Goal: Task Accomplishment & Management: Use online tool/utility

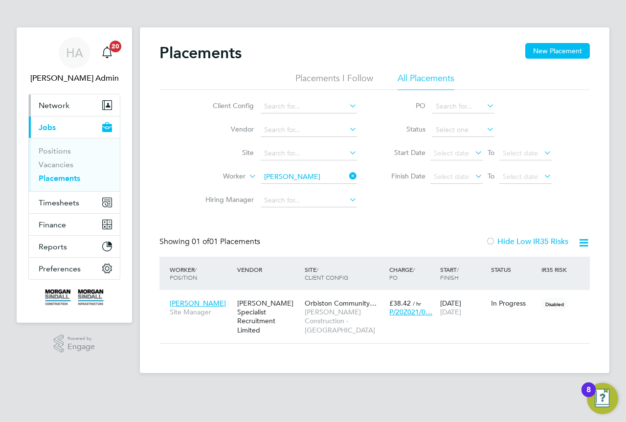
scroll to position [9, 46]
click at [60, 101] on span "Network" at bounding box center [54, 105] width 31 height 9
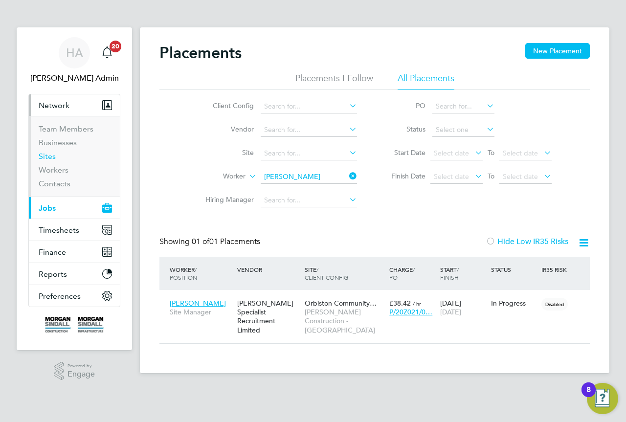
click at [49, 153] on link "Sites" at bounding box center [47, 156] width 17 height 9
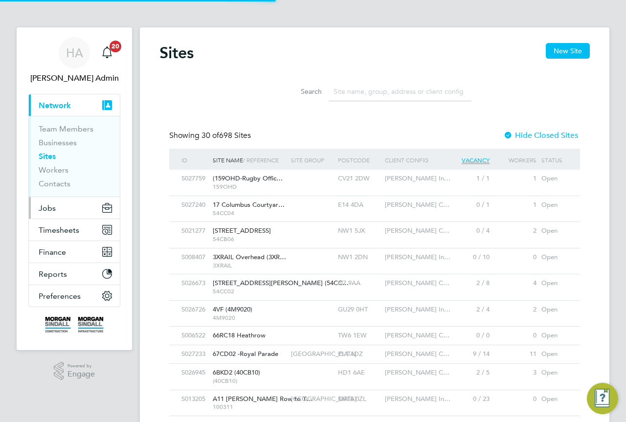
click at [56, 208] on button "Jobs" at bounding box center [74, 208] width 91 height 22
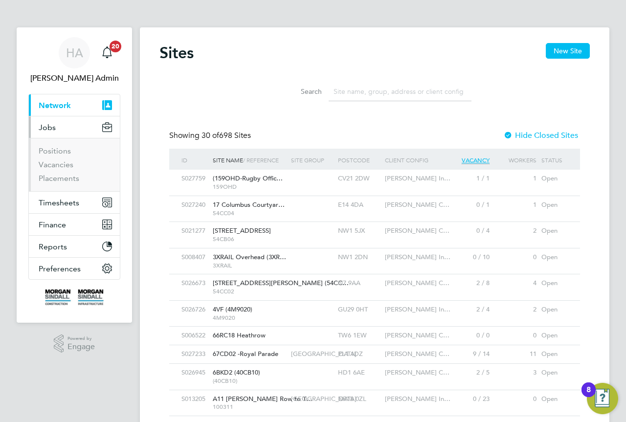
click at [48, 184] on ul "Positions Vacancies Placements" at bounding box center [74, 164] width 91 height 53
click at [47, 179] on link "Placements" at bounding box center [59, 178] width 41 height 9
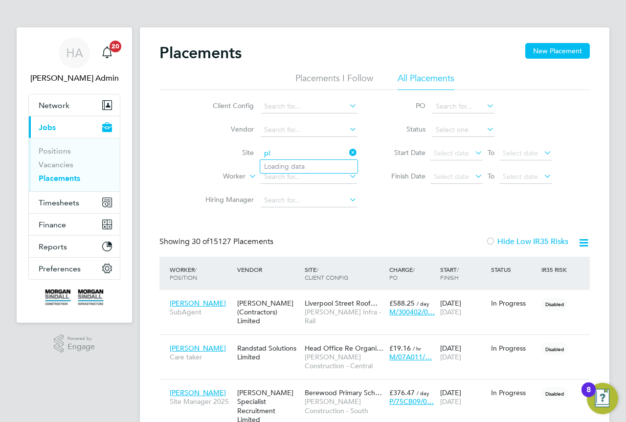
type input "p"
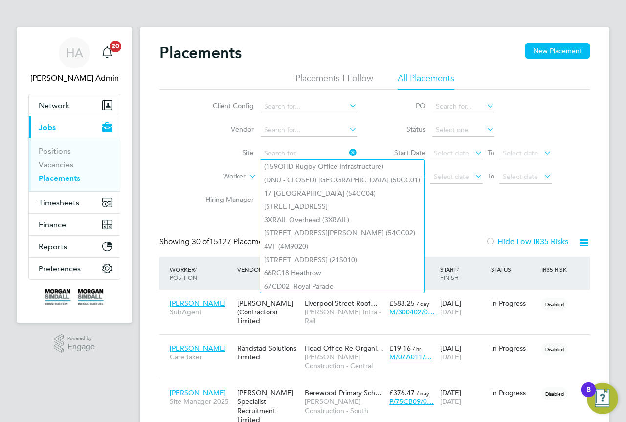
click at [207, 145] on li "Site" at bounding box center [277, 153] width 184 height 23
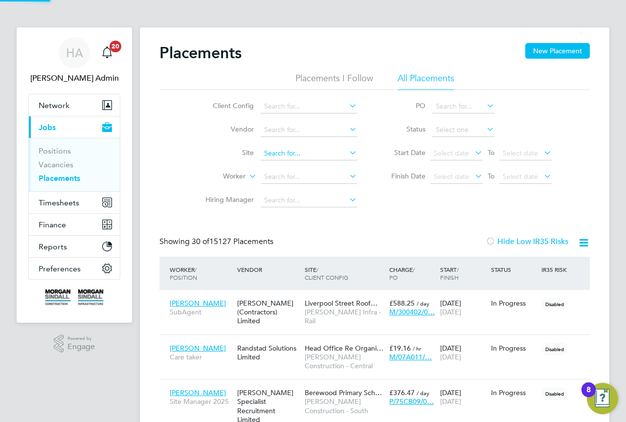
click at [286, 151] on input at bounding box center [309, 154] width 96 height 14
click at [276, 156] on input at bounding box center [309, 154] width 96 height 14
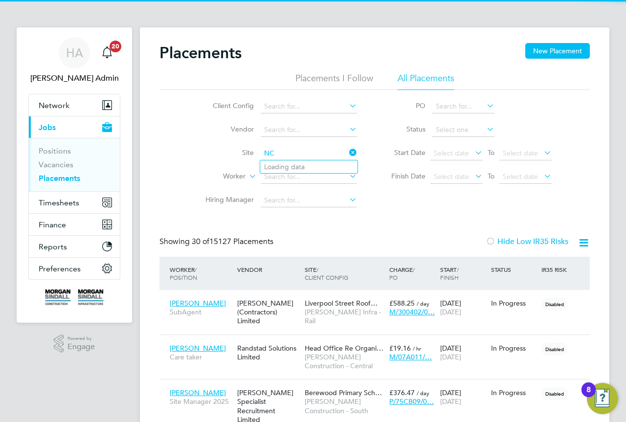
type input "N"
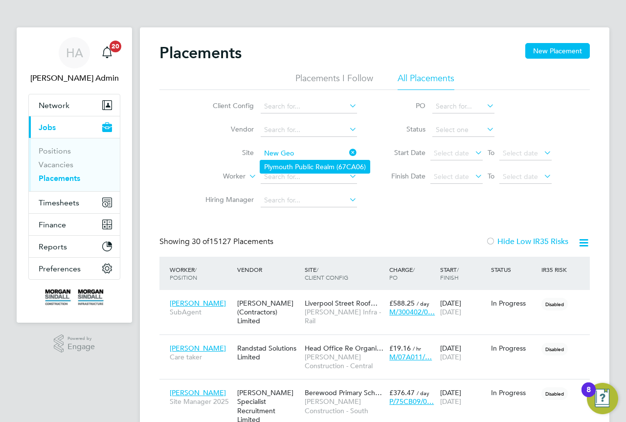
click at [305, 165] on li "Plymouth Public Realm (67CA06)" at bounding box center [315, 167] width 110 height 13
type input "Plymouth Public Realm (67CA06)"
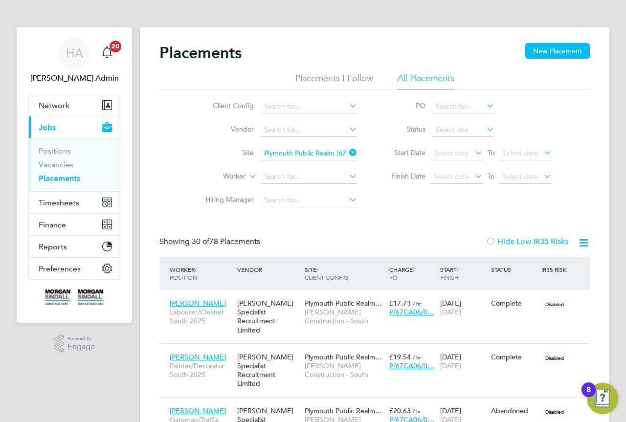
click at [347, 157] on icon at bounding box center [347, 153] width 0 height 14
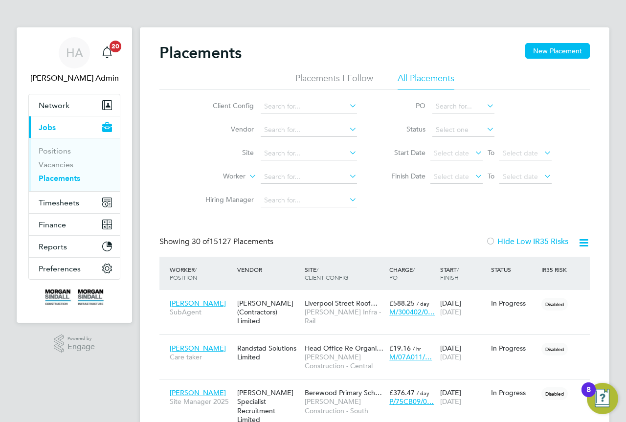
scroll to position [28, 68]
click at [546, 49] on button "New Placement" at bounding box center [558, 51] width 65 height 16
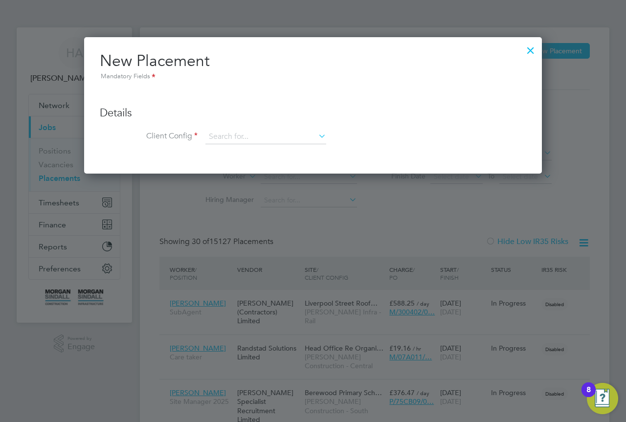
click at [530, 51] on div at bounding box center [531, 48] width 18 height 18
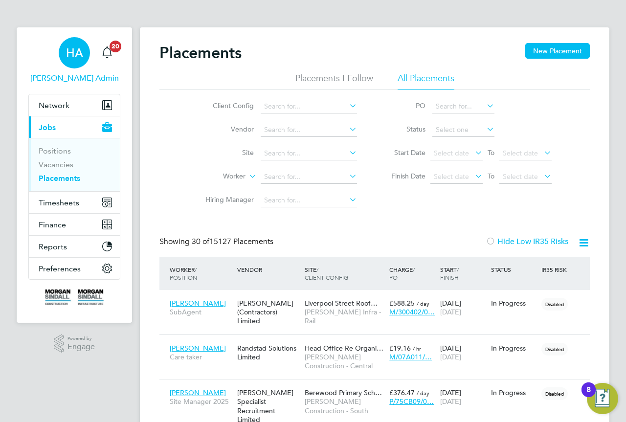
click at [80, 52] on span "HA" at bounding box center [74, 52] width 17 height 13
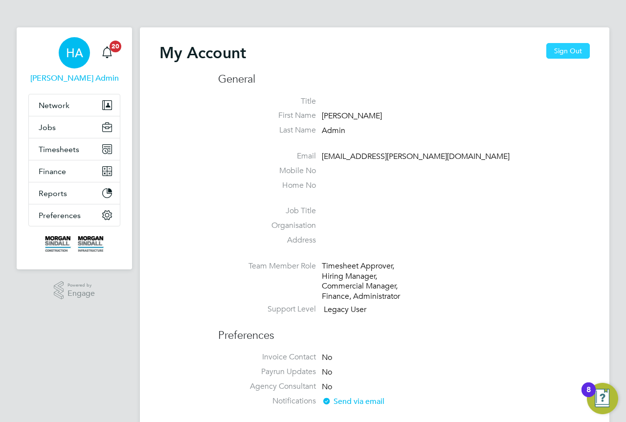
click at [559, 48] on button "Sign Out" at bounding box center [569, 51] width 44 height 16
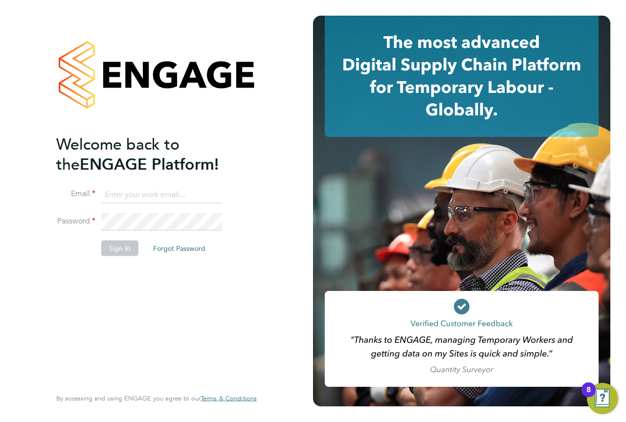
drag, startPoint x: 119, startPoint y: 196, endPoint x: 134, endPoint y: 197, distance: 14.7
click at [119, 196] on input at bounding box center [161, 195] width 121 height 18
type input "[EMAIL_ADDRESS][PERSON_NAME][DOMAIN_NAME]"
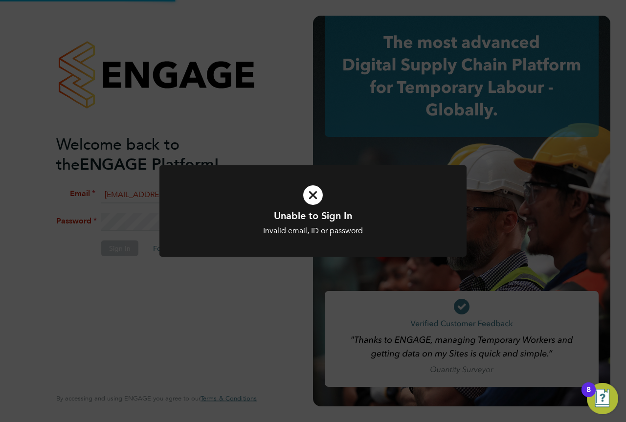
click at [157, 211] on div "Unable to Sign In Invalid email, ID or password Cancel Okay" at bounding box center [313, 211] width 626 height 422
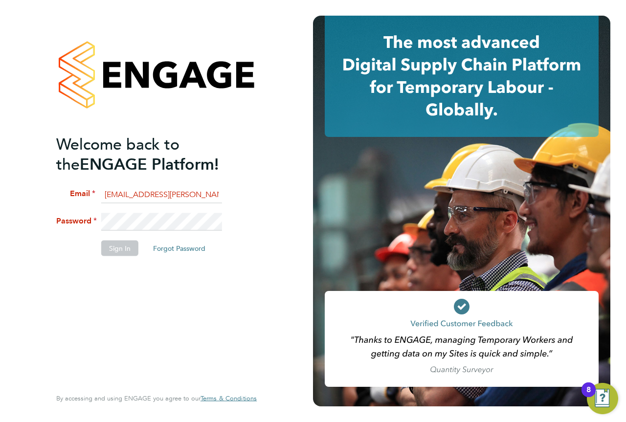
click at [67, 222] on li "Password" at bounding box center [151, 226] width 191 height 27
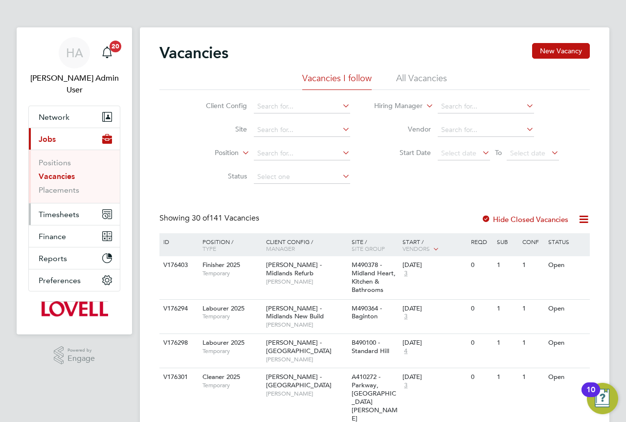
click at [48, 210] on span "Timesheets" at bounding box center [59, 214] width 41 height 9
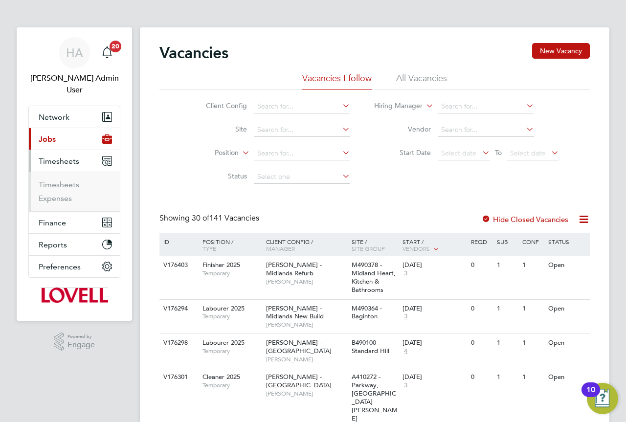
click at [61, 172] on ul "Timesheets Expenses" at bounding box center [74, 192] width 91 height 40
click at [62, 180] on link "Timesheets" at bounding box center [59, 184] width 41 height 9
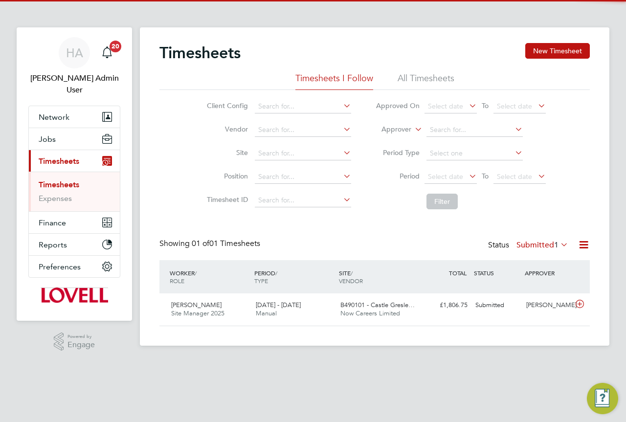
scroll to position [25, 85]
click at [427, 83] on li "All Timesheets" at bounding box center [426, 81] width 57 height 18
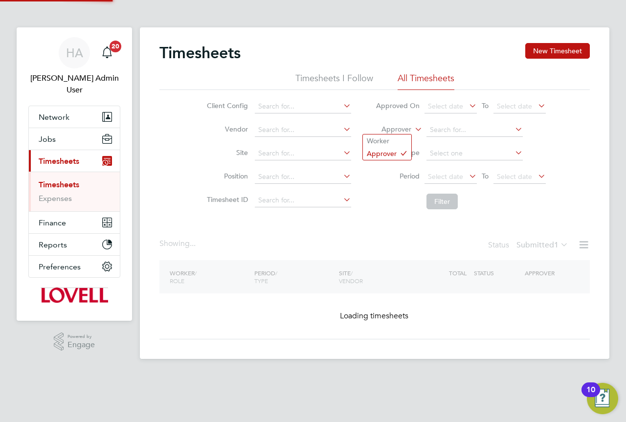
click at [413, 127] on icon at bounding box center [413, 126] width 0 height 9
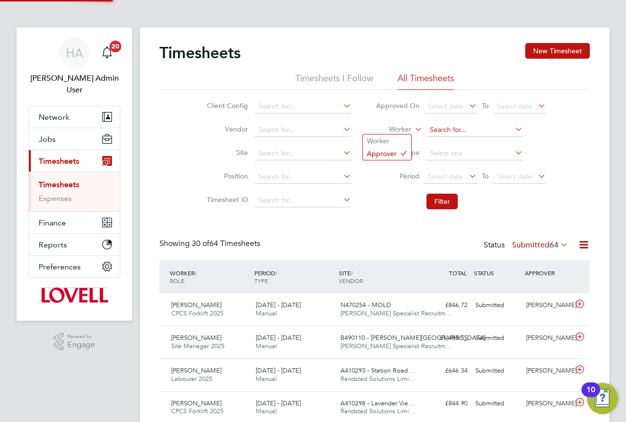
click at [448, 131] on input at bounding box center [475, 130] width 96 height 14
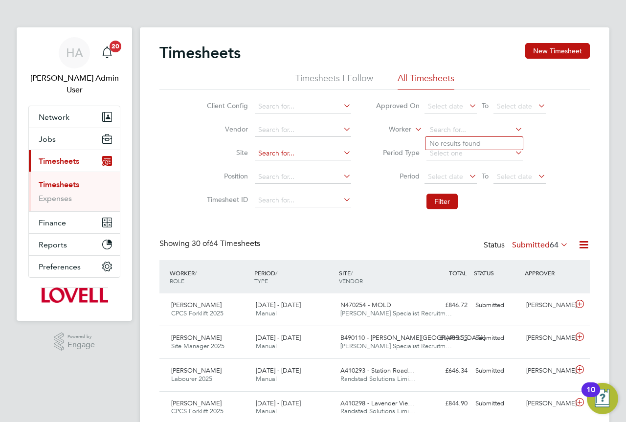
click at [312, 150] on input at bounding box center [303, 154] width 96 height 14
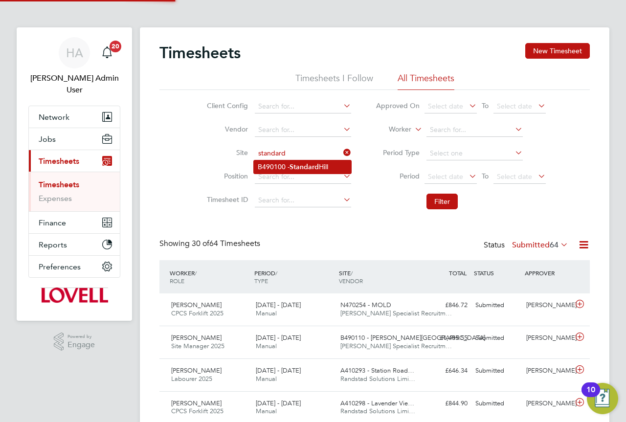
click at [307, 163] on b "Standard" at bounding box center [304, 167] width 29 height 8
type input "B490100 - Standard Hill"
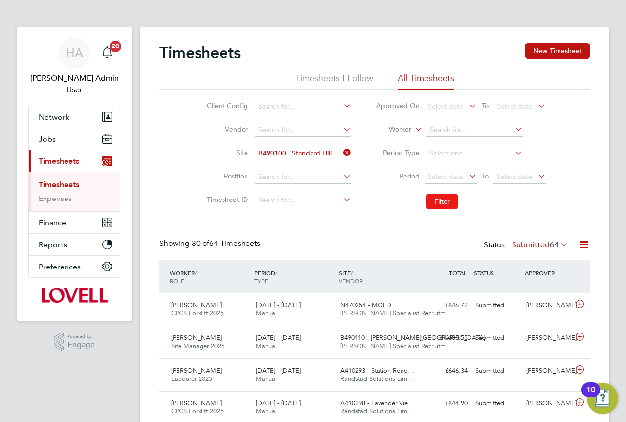
click at [445, 197] on button "Filter" at bounding box center [442, 202] width 31 height 16
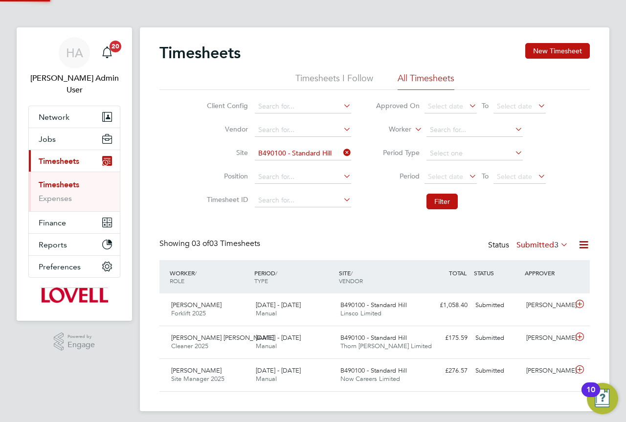
click at [543, 244] on label "Submitted 3" at bounding box center [543, 245] width 52 height 10
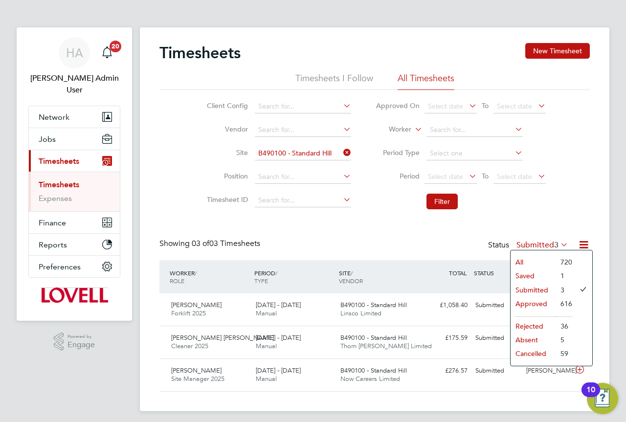
click at [384, 237] on div "Timesheets New Timesheet Timesheets I Follow All Timesheets Client Config Vendo…" at bounding box center [375, 217] width 431 height 349
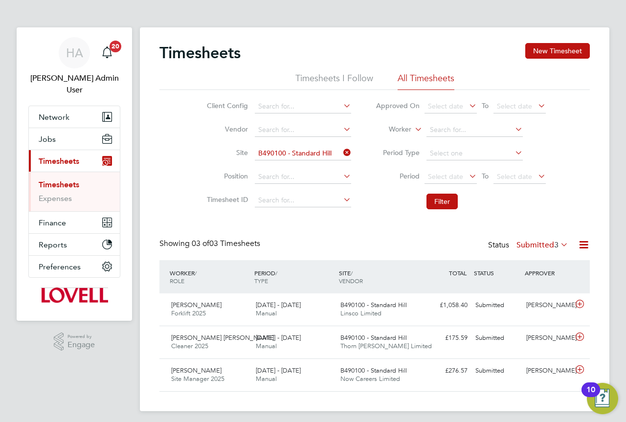
click at [540, 239] on div "Status Submitted 3" at bounding box center [529, 246] width 82 height 14
click at [540, 245] on label "Submitted 3" at bounding box center [543, 245] width 52 height 10
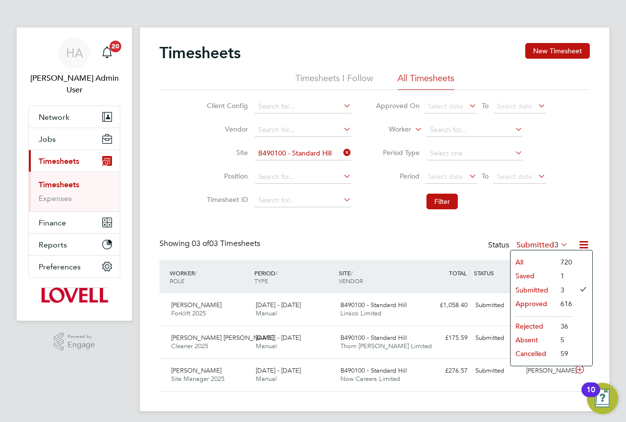
click at [537, 259] on li "All" at bounding box center [533, 262] width 45 height 14
